Goal: Navigation & Orientation: Find specific page/section

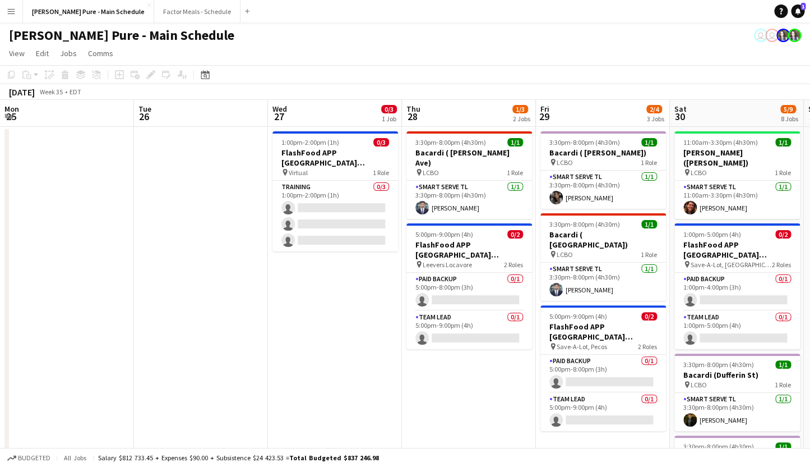
scroll to position [0, 349]
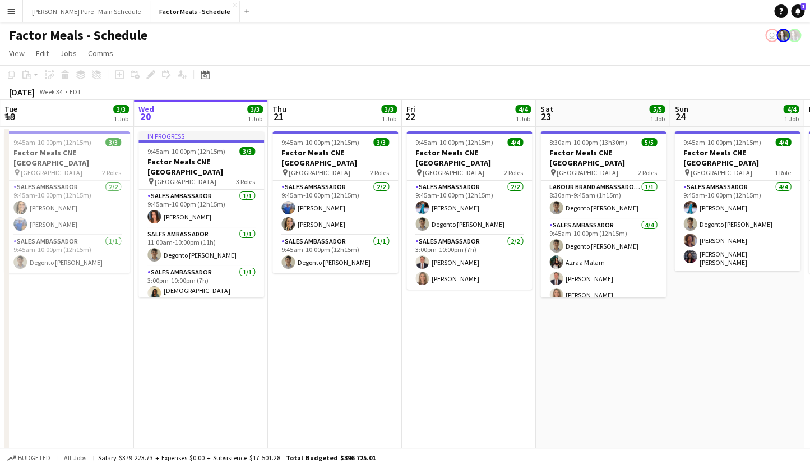
scroll to position [14, 0]
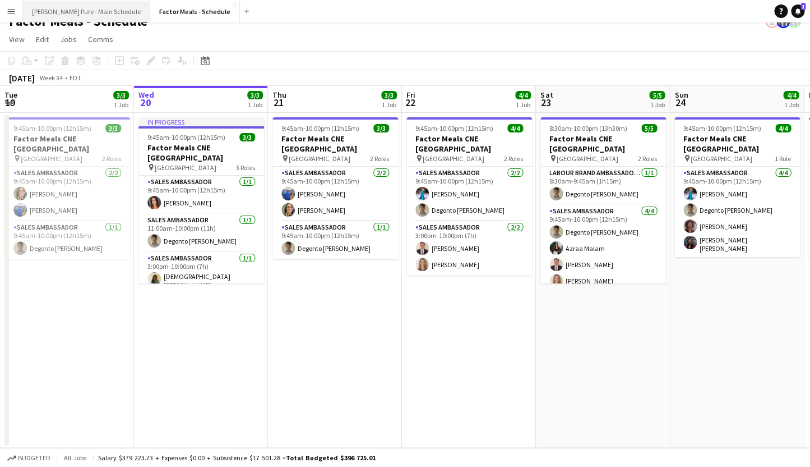
click at [66, 17] on button "[PERSON_NAME] Pure - Main Schedule Close" at bounding box center [86, 12] width 127 height 22
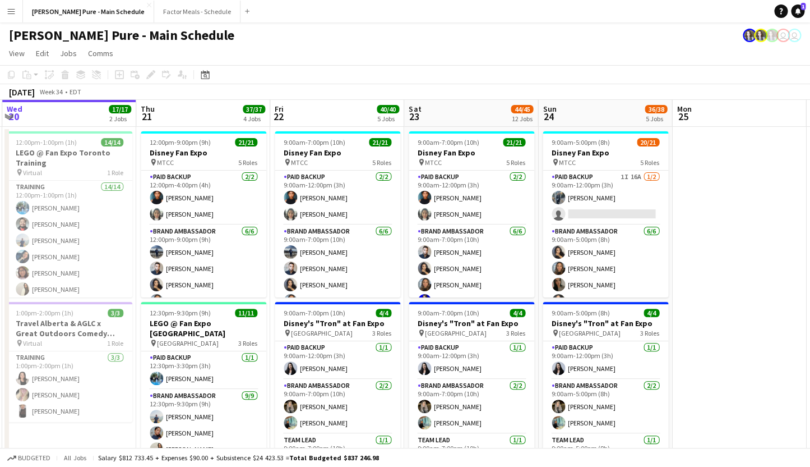
scroll to position [0, 551]
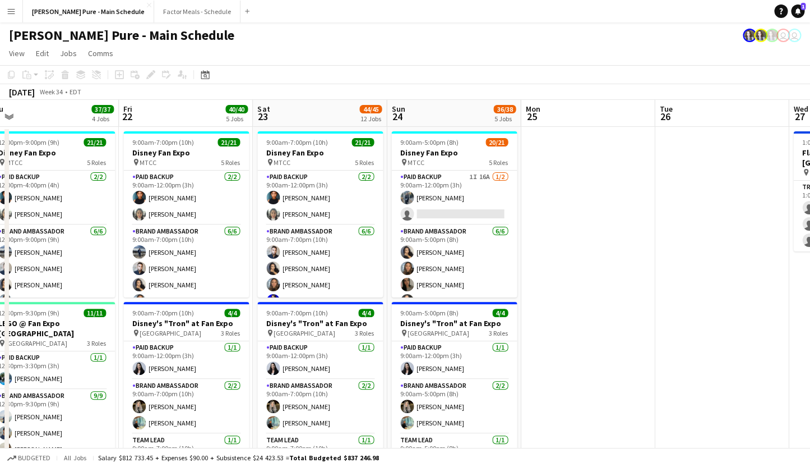
drag, startPoint x: 637, startPoint y: 262, endPoint x: 353, endPoint y: 273, distance: 283.5
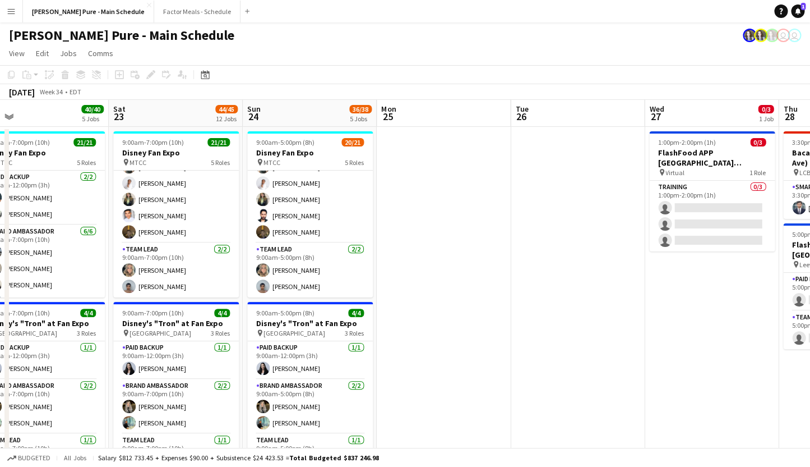
scroll to position [0, 557]
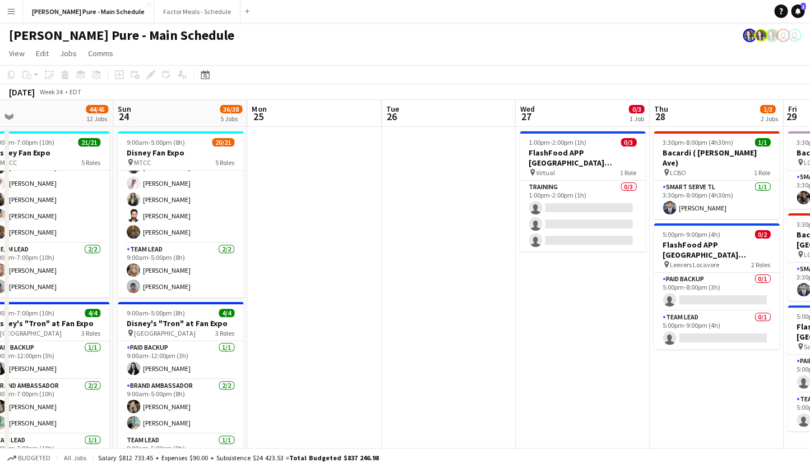
drag, startPoint x: 589, startPoint y: 260, endPoint x: 315, endPoint y: 252, distance: 273.8
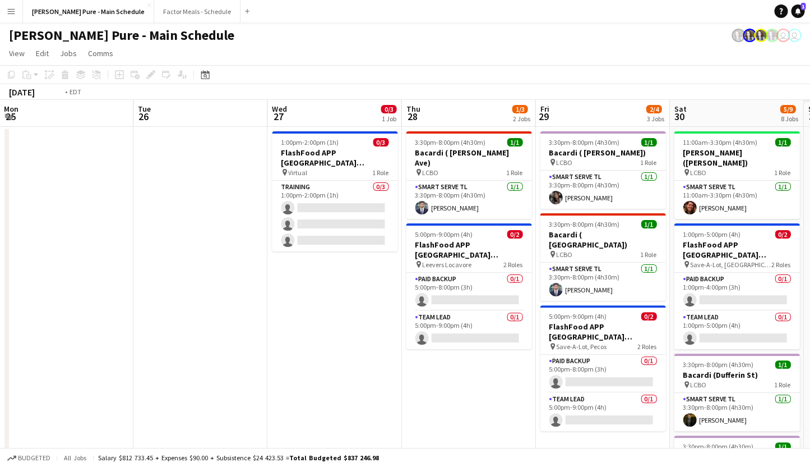
scroll to position [0, 559]
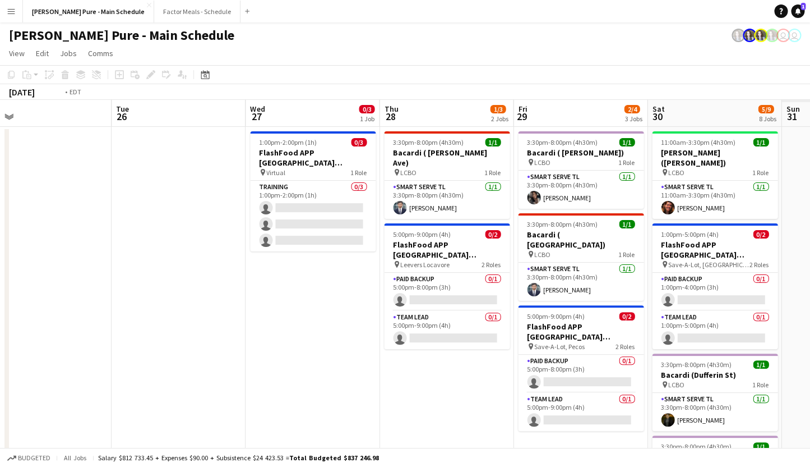
drag, startPoint x: 397, startPoint y: 285, endPoint x: 146, endPoint y: 268, distance: 250.7
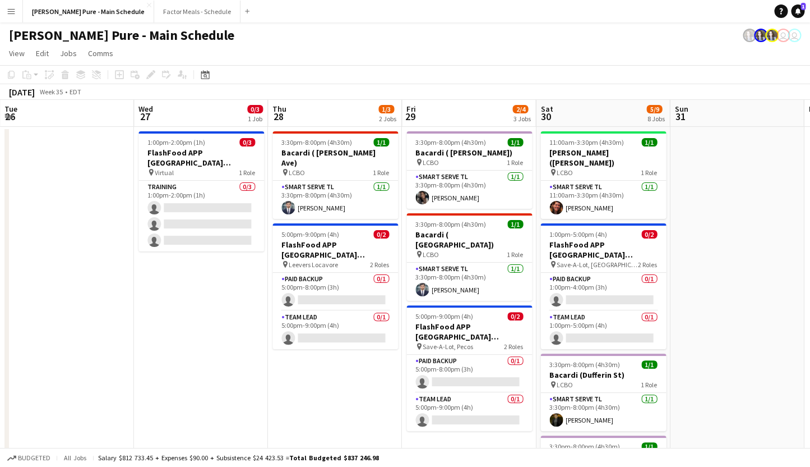
scroll to position [0, 528]
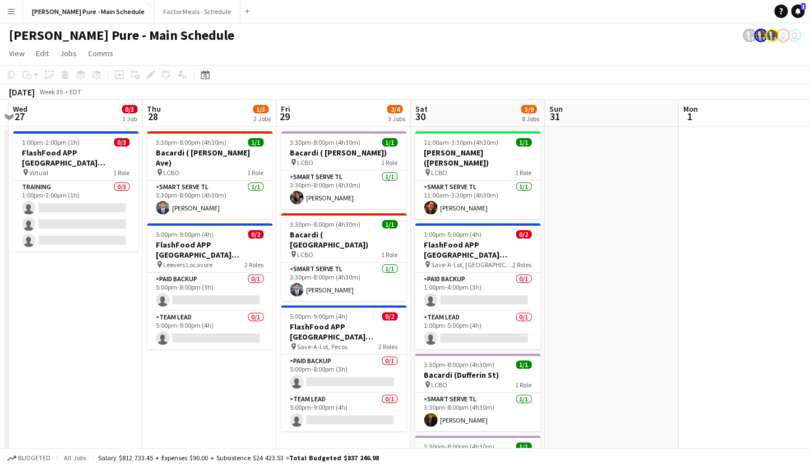
drag, startPoint x: 478, startPoint y: 404, endPoint x: 241, endPoint y: 376, distance: 238.9
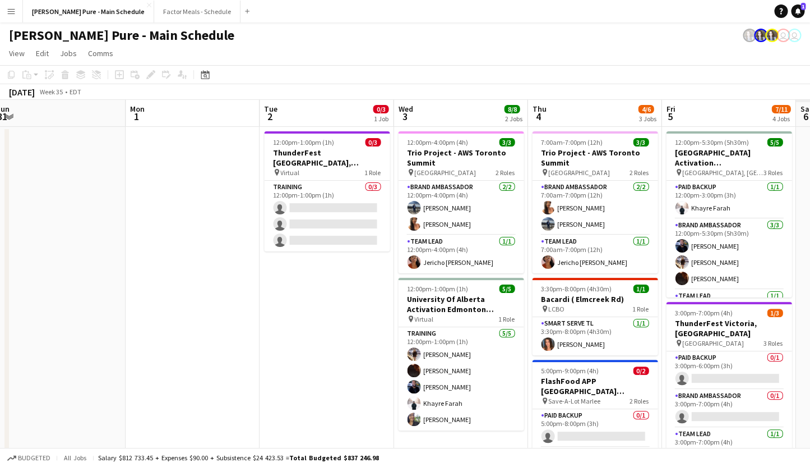
scroll to position [0, 549]
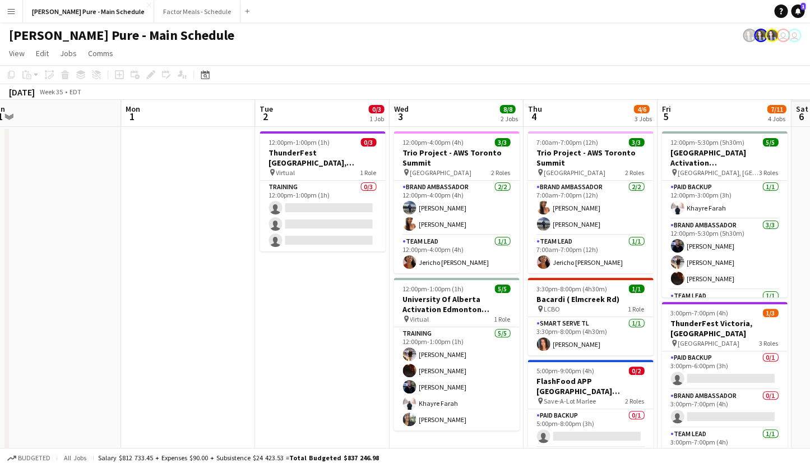
drag, startPoint x: 674, startPoint y: 256, endPoint x: 117, endPoint y: 252, distance: 557.5
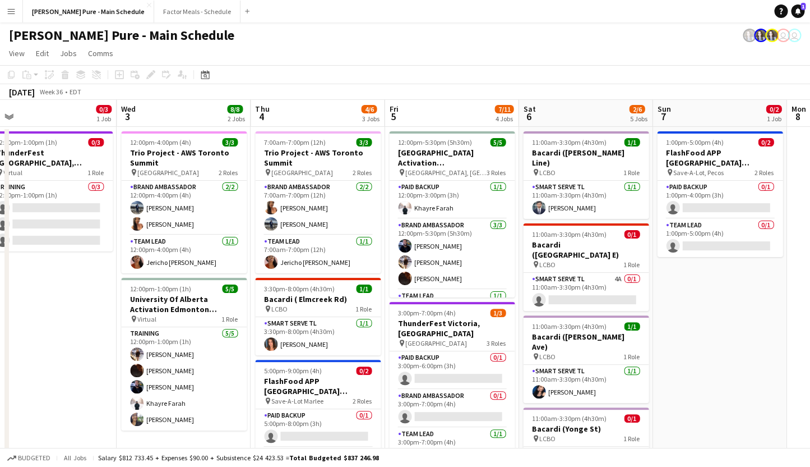
scroll to position [0, 554]
drag, startPoint x: 323, startPoint y: 372, endPoint x: 50, endPoint y: 325, distance: 277.2
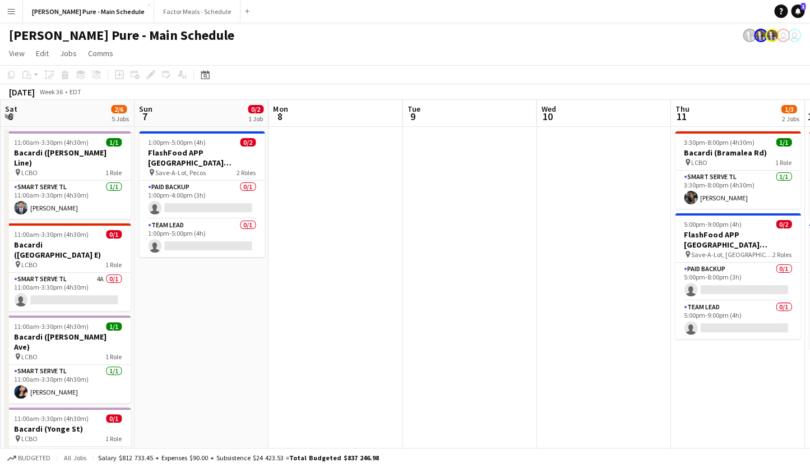
scroll to position [0, 380]
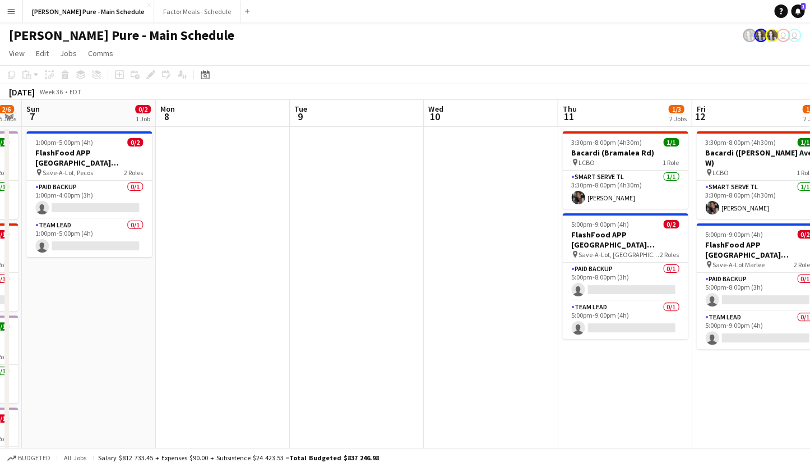
drag, startPoint x: 619, startPoint y: 321, endPoint x: 108, endPoint y: 316, distance: 511.0
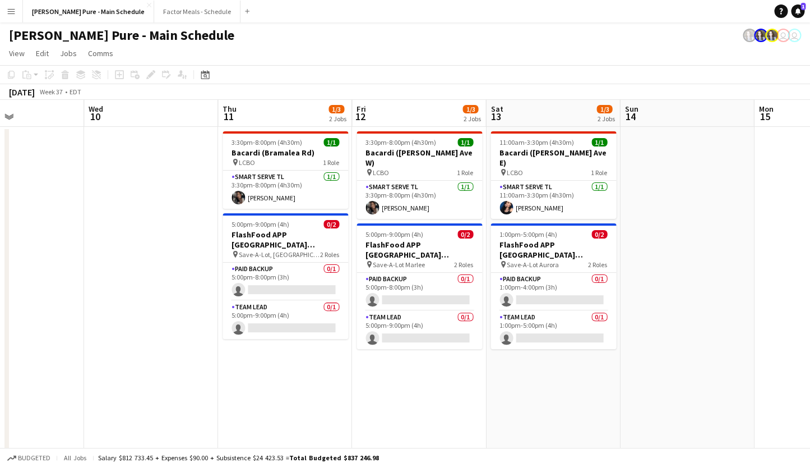
scroll to position [0, 448]
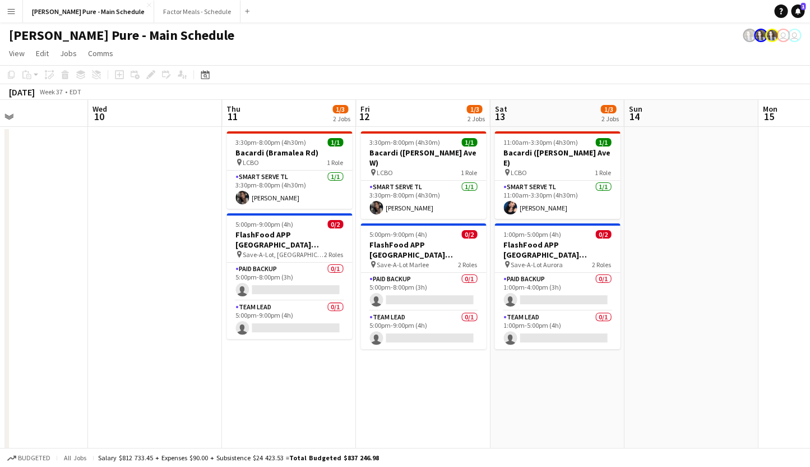
drag, startPoint x: 430, startPoint y: 340, endPoint x: 94, endPoint y: 276, distance: 342.1
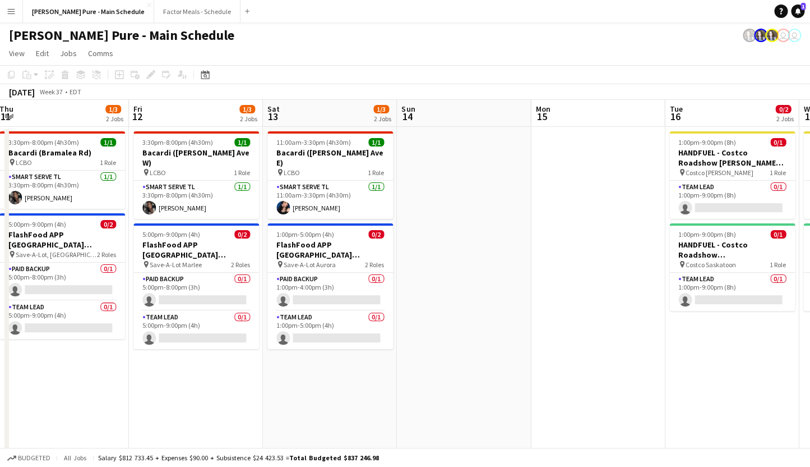
scroll to position [0, 356]
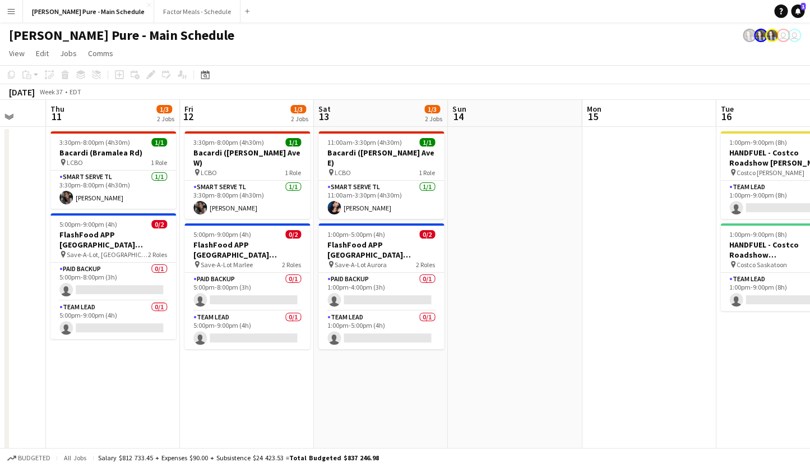
drag, startPoint x: 705, startPoint y: 321, endPoint x: 274, endPoint y: 343, distance: 431.9
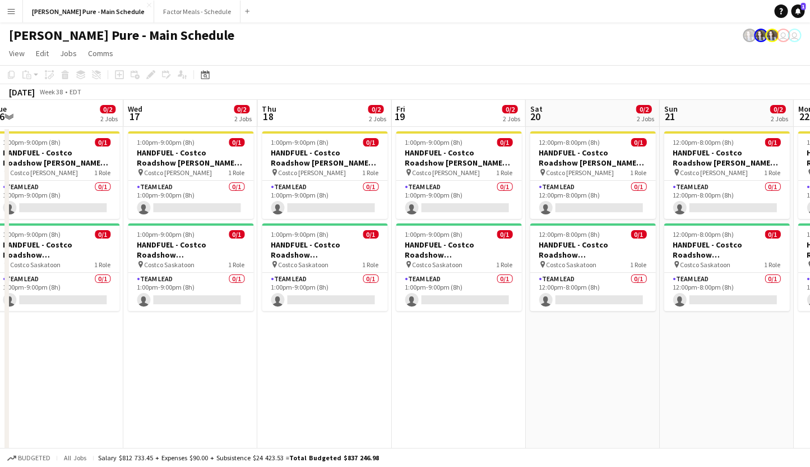
drag, startPoint x: 466, startPoint y: 397, endPoint x: 18, endPoint y: 385, distance: 448.3
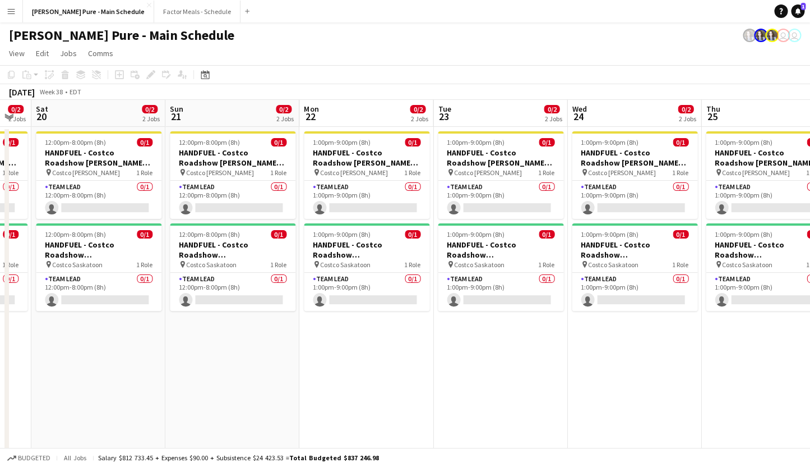
drag, startPoint x: 269, startPoint y: 394, endPoint x: -1, endPoint y: 371, distance: 270.3
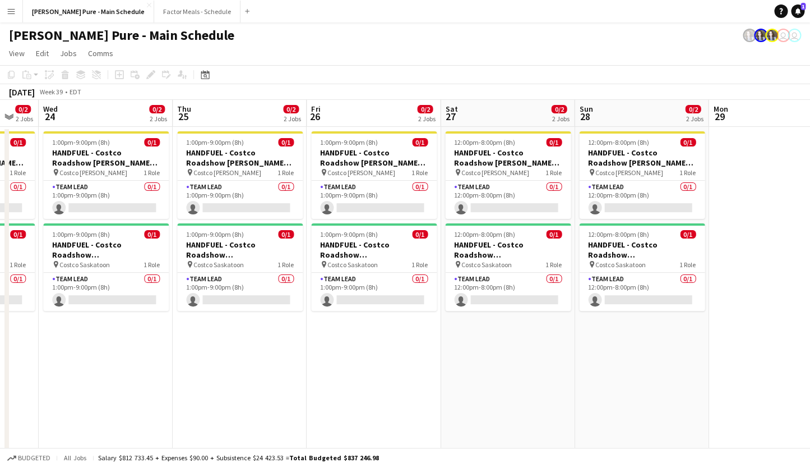
drag, startPoint x: 532, startPoint y: 406, endPoint x: 3, endPoint y: 352, distance: 531.6
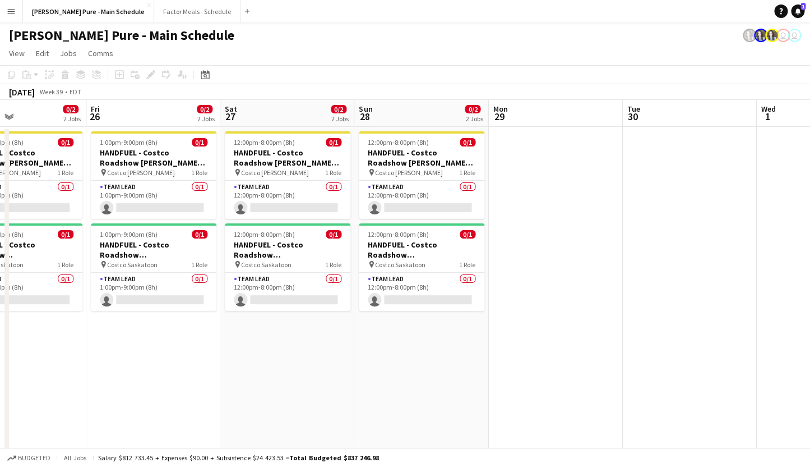
drag, startPoint x: 271, startPoint y: 320, endPoint x: -35, endPoint y: 300, distance: 306.3
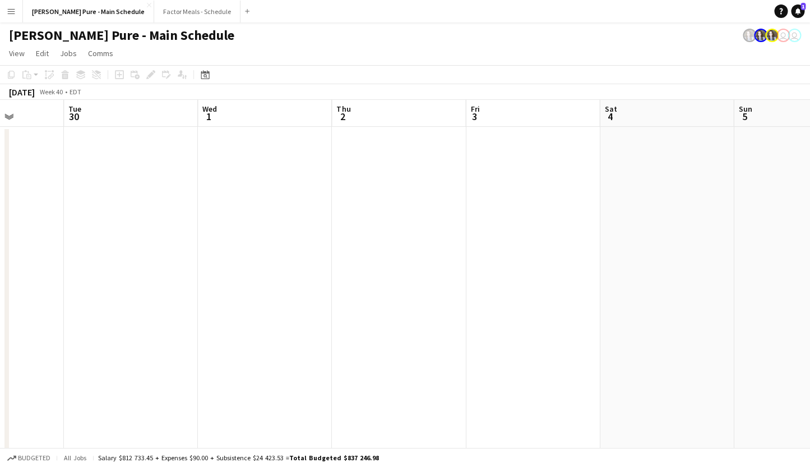
drag, startPoint x: 646, startPoint y: 277, endPoint x: 88, endPoint y: 282, distance: 557.5
drag, startPoint x: 481, startPoint y: 297, endPoint x: 80, endPoint y: 284, distance: 401.8
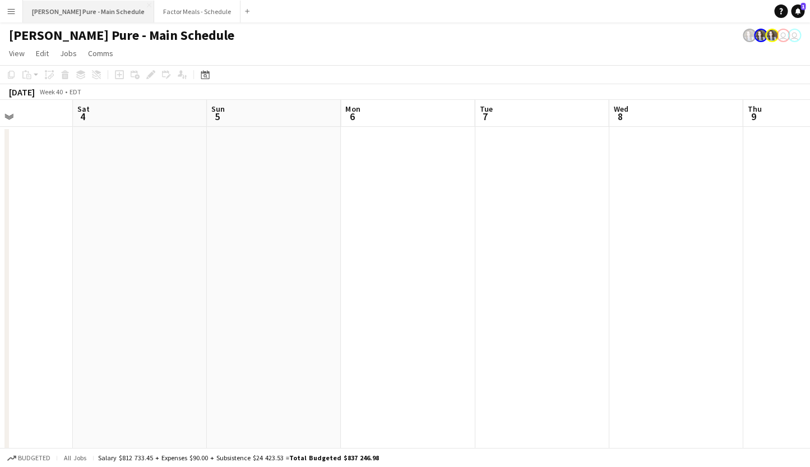
click at [58, 16] on button "[PERSON_NAME] Pure - Main Schedule Close" at bounding box center [88, 12] width 131 height 22
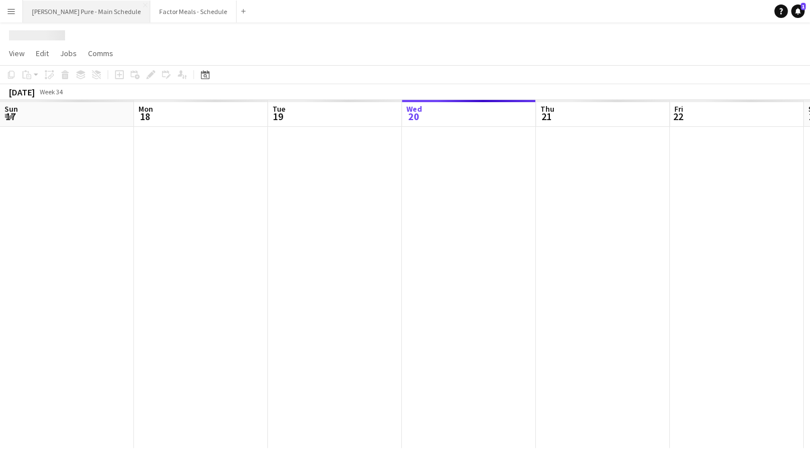
scroll to position [0, 268]
